Goal: Find specific page/section: Find specific page/section

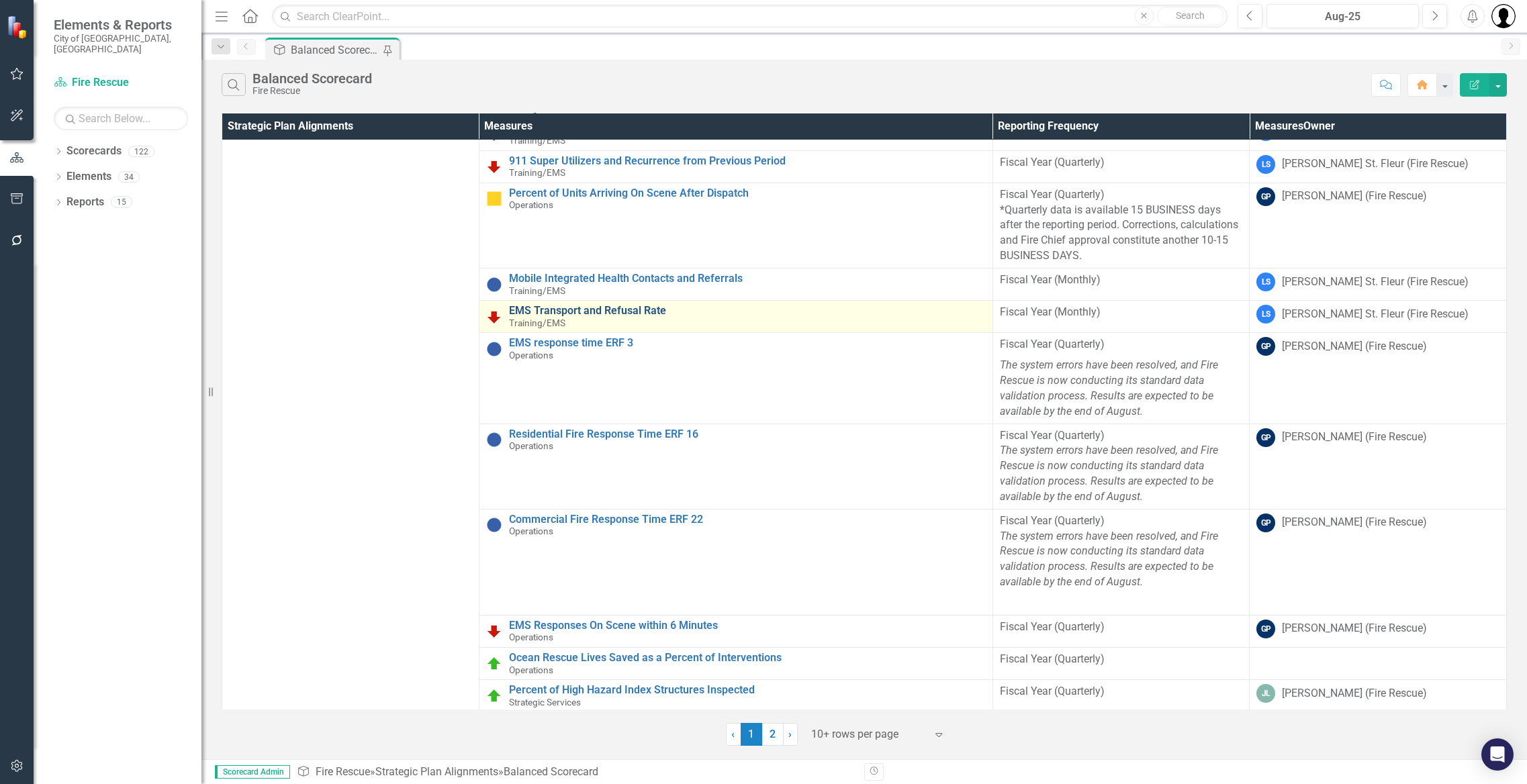
scroll to position [377, 0]
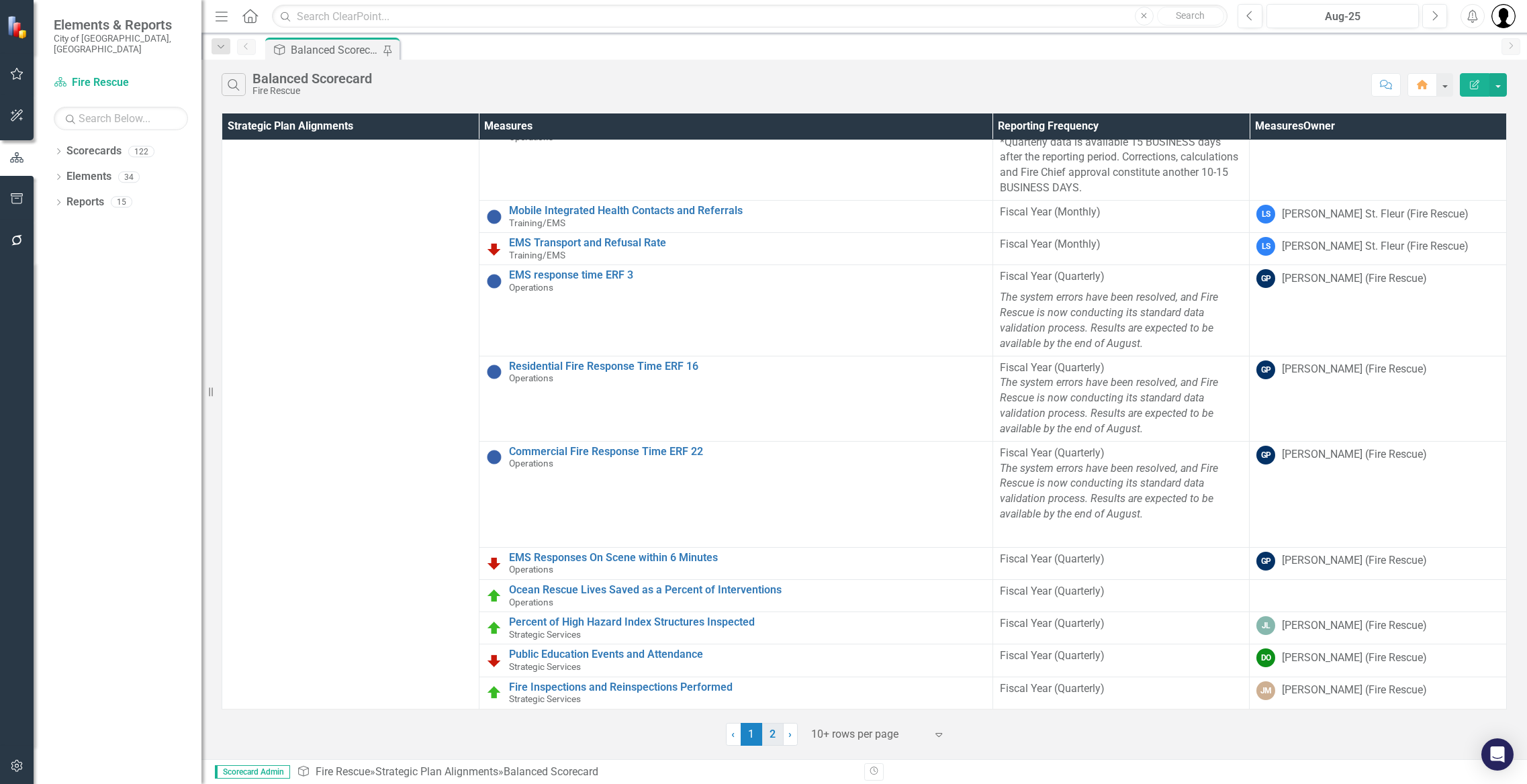
click at [776, 734] on link "2" at bounding box center [772, 734] width 21 height 23
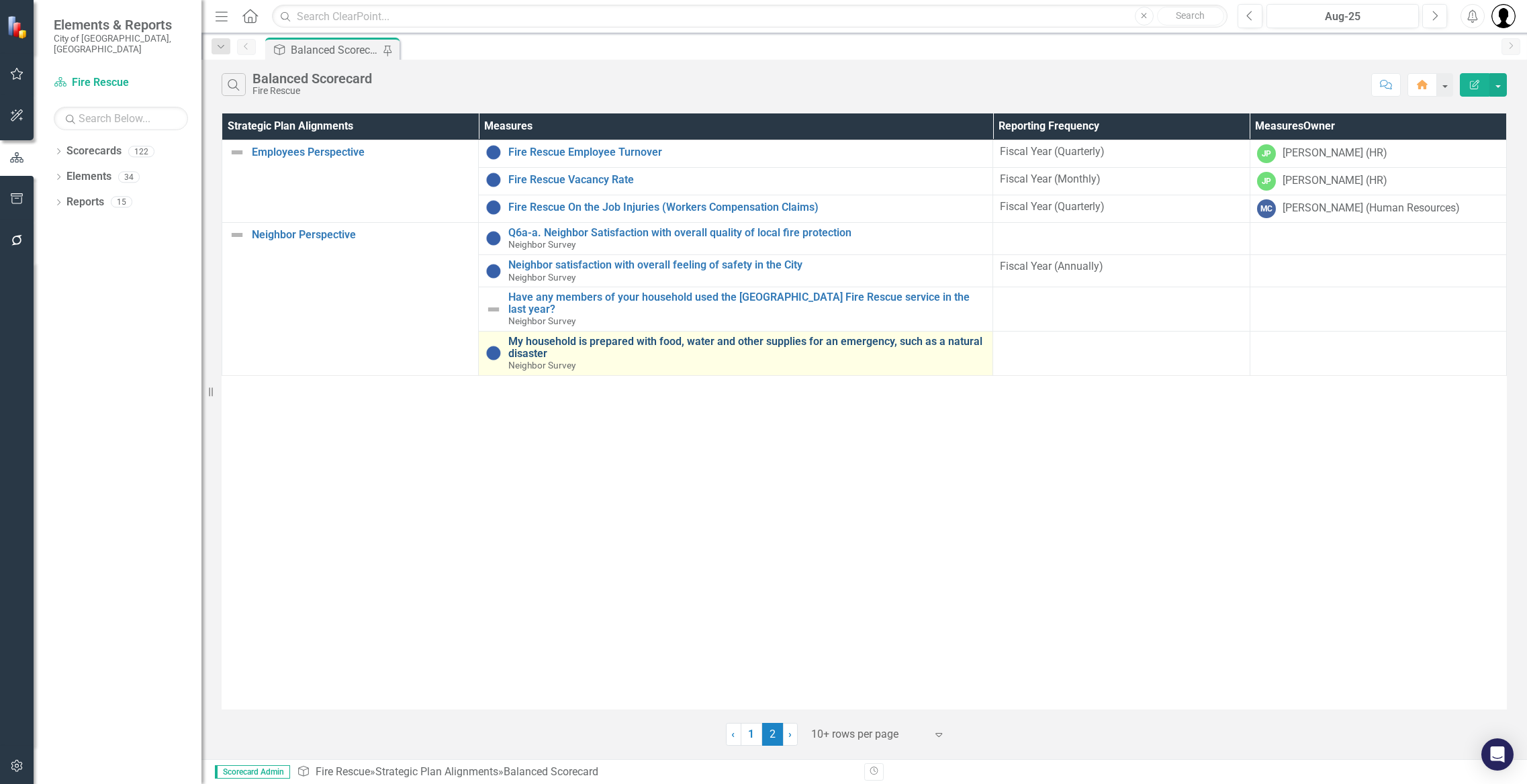
click at [600, 338] on link "My household is prepared with food, water and other supplies for an emergency, …" at bounding box center [747, 348] width 477 height 24
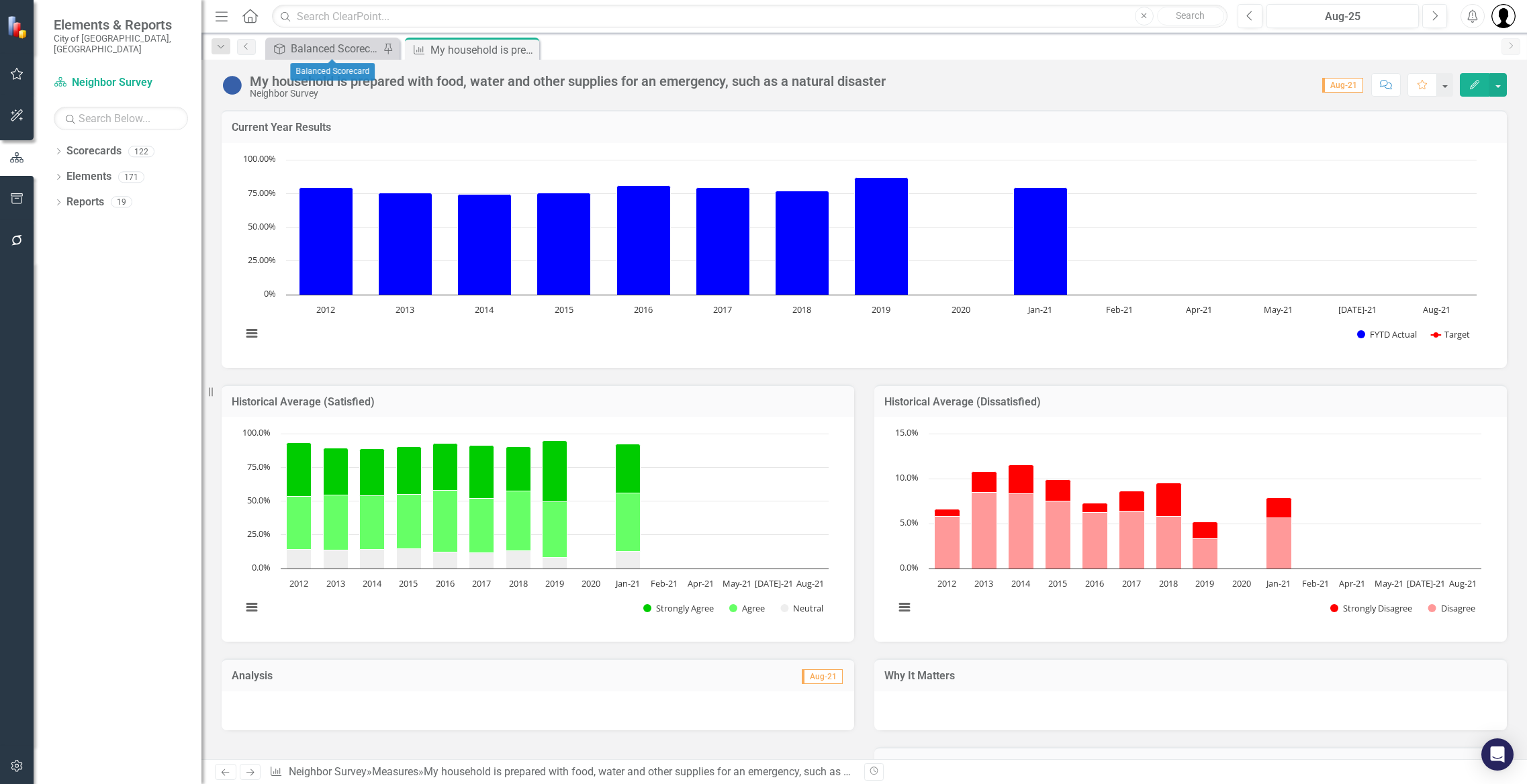
click at [324, 56] on div "Strategic Plan Alignment Balanced Scorecard Pin" at bounding box center [333, 49] width 134 height 22
click at [334, 51] on div "Balanced Scorecard" at bounding box center [335, 48] width 89 height 17
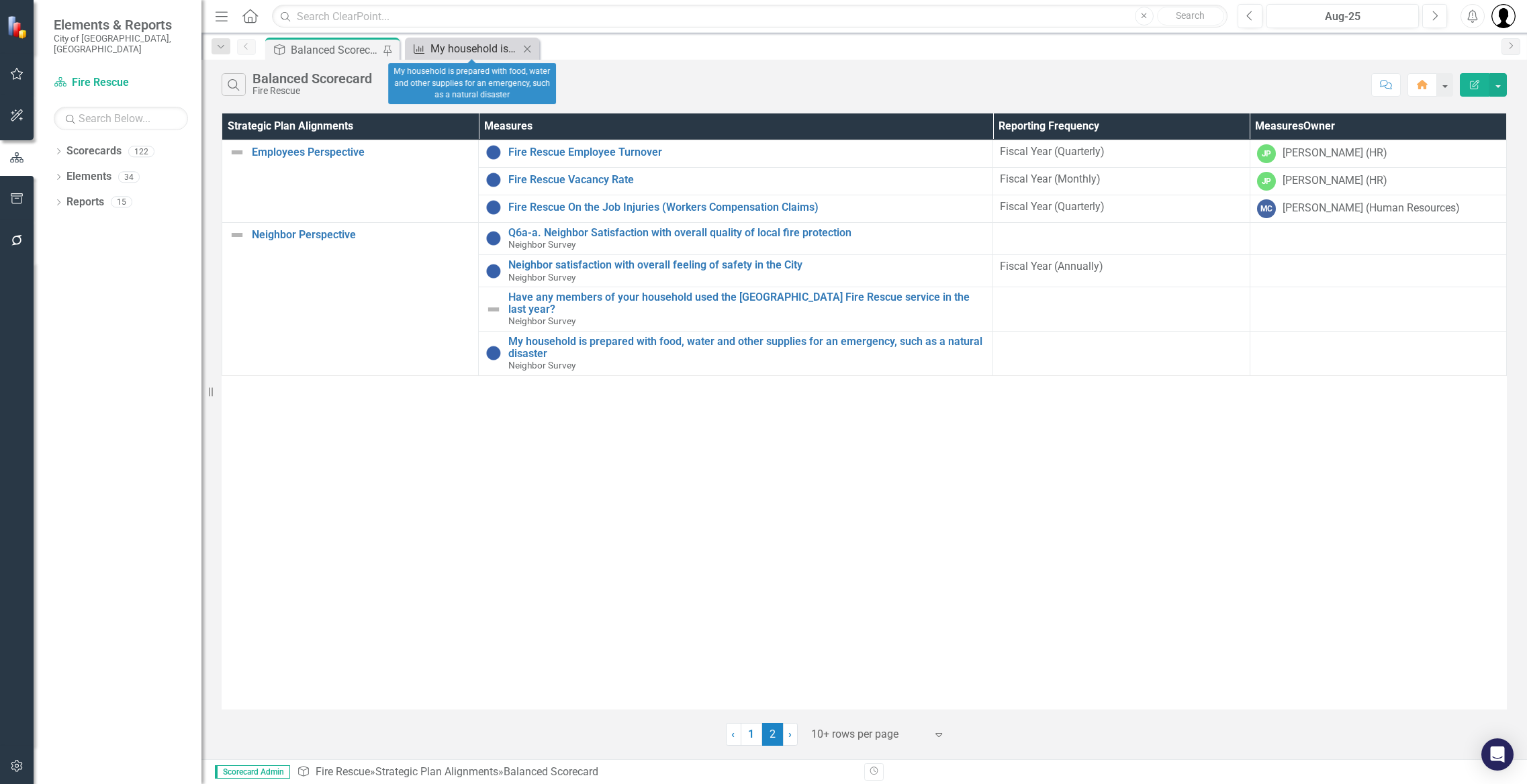
click at [437, 47] on div "My household is prepared with food, water and other supplies for an emergency, …" at bounding box center [475, 48] width 89 height 17
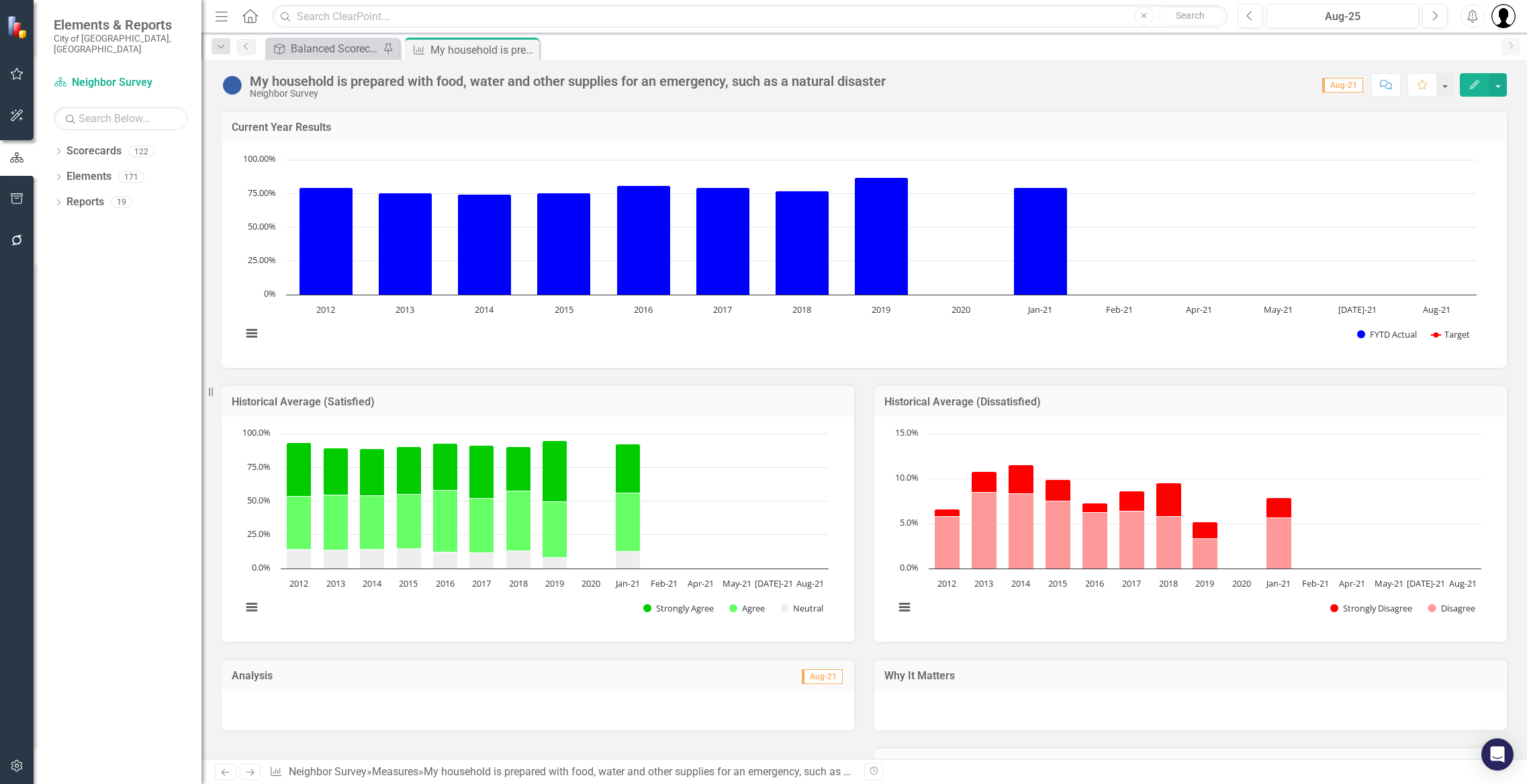
click at [451, 82] on div "My household is prepared with food, water and other supplies for an emergency, …" at bounding box center [567, 81] width 635 height 15
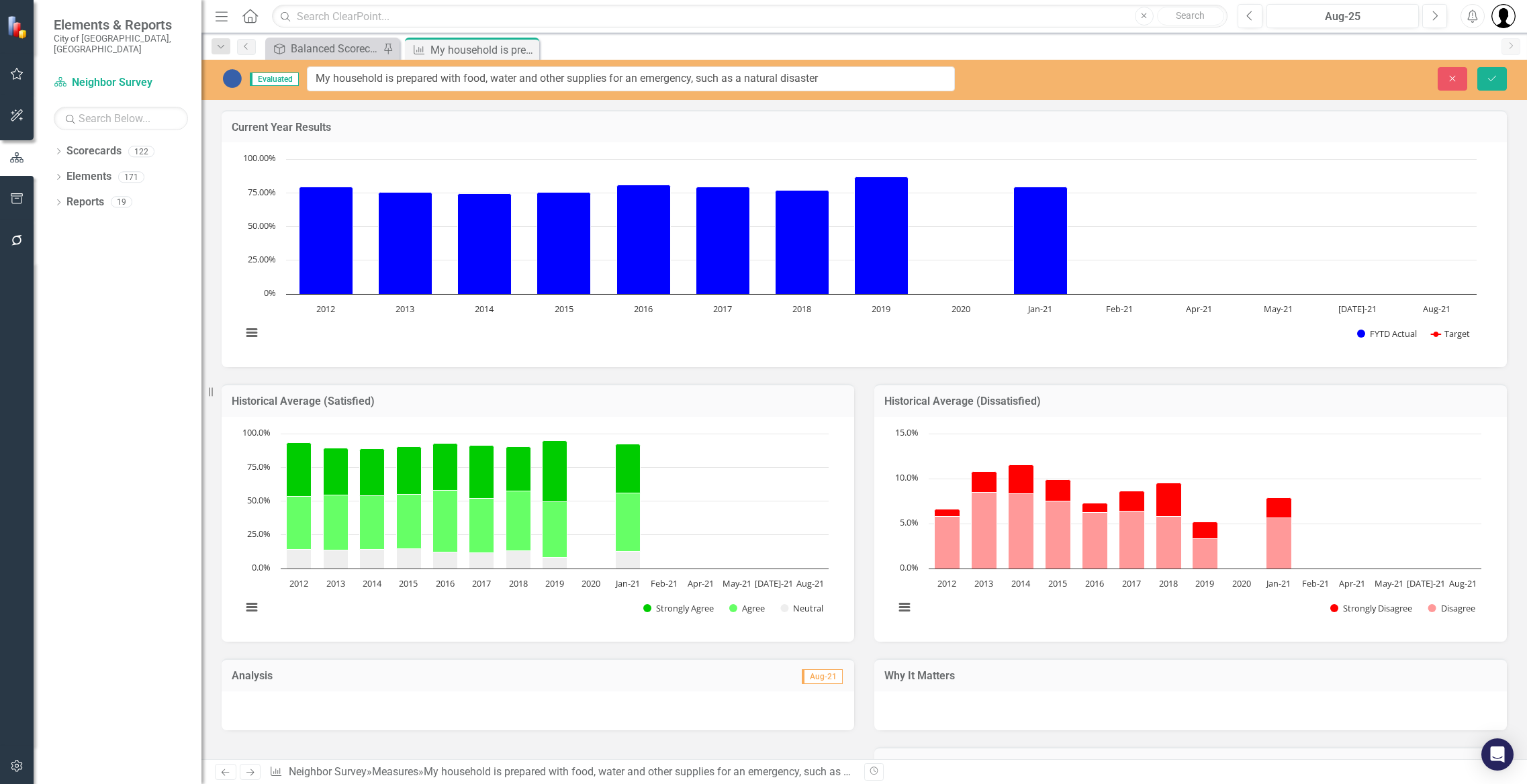
click at [451, 82] on input "My household is prepared with food, water and other supplies for an emergency, …" at bounding box center [631, 78] width 648 height 24
